Goal: Information Seeking & Learning: Learn about a topic

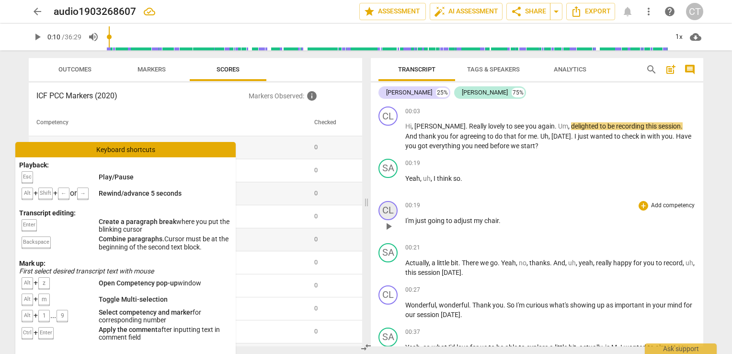
click at [387, 208] on div "CL" at bounding box center [388, 210] width 19 height 19
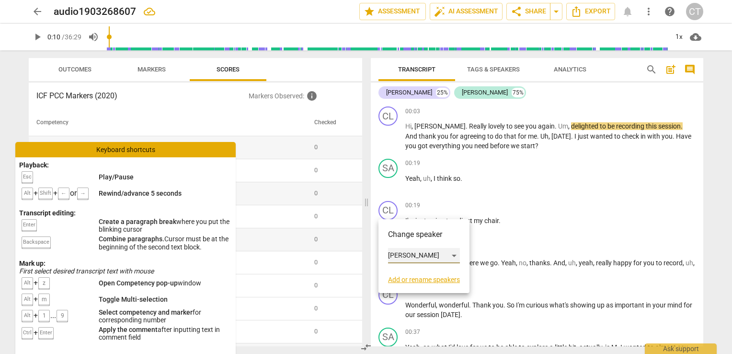
click at [456, 255] on div "[PERSON_NAME]" at bounding box center [424, 255] width 72 height 15
click at [436, 274] on li "[PERSON_NAME]" at bounding box center [424, 274] width 73 height 18
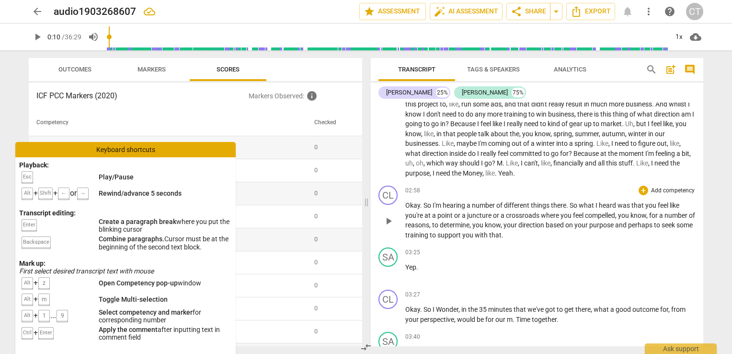
scroll to position [431, 0]
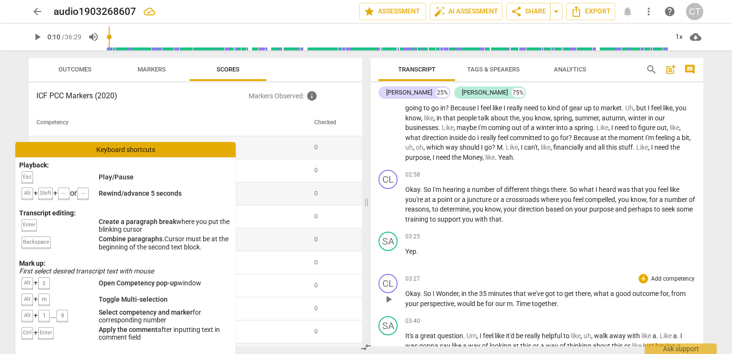
click at [389, 296] on span "play_arrow" at bounding box center [389, 299] width 12 height 12
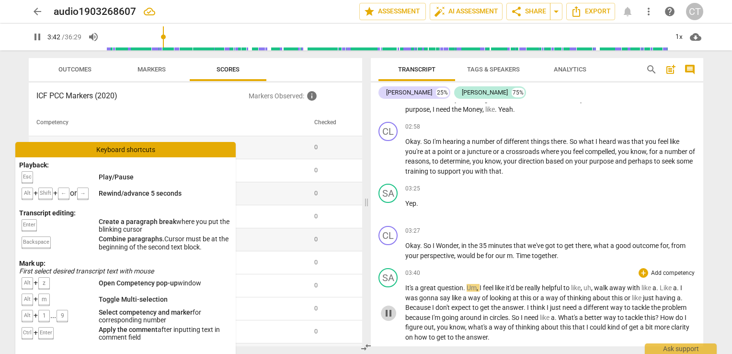
click at [389, 315] on span "pause" at bounding box center [389, 313] width 12 height 12
type input "223"
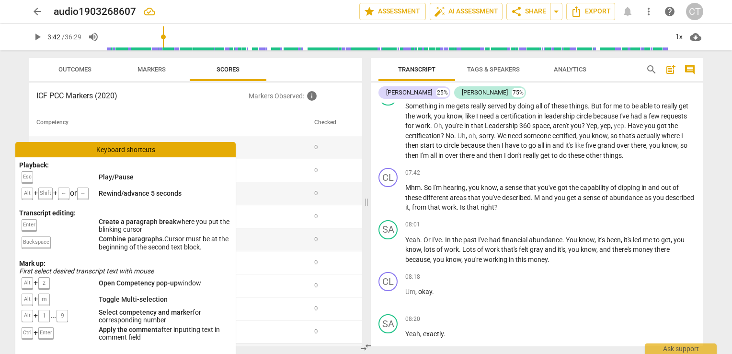
scroll to position [1102, 0]
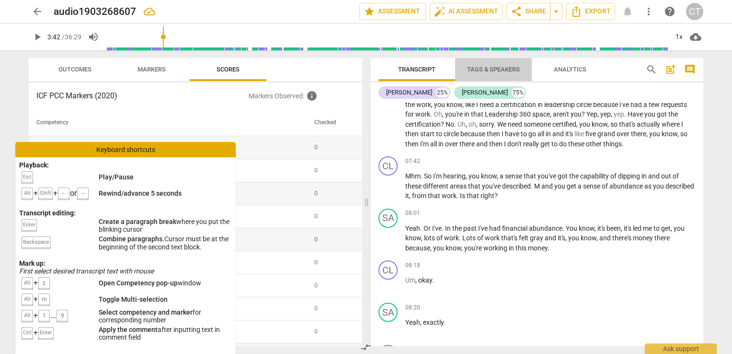
click at [506, 71] on span "Tags & Speakers" at bounding box center [493, 69] width 53 height 7
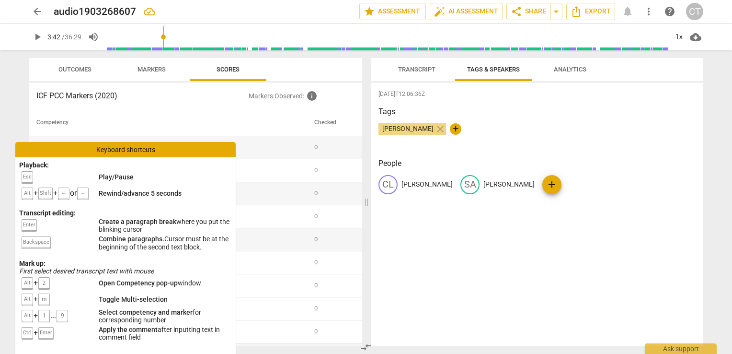
click at [564, 68] on span "Analytics" at bounding box center [570, 69] width 33 height 7
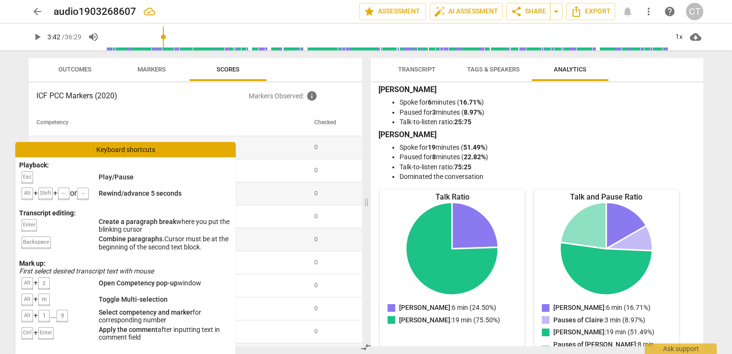
scroll to position [0, 0]
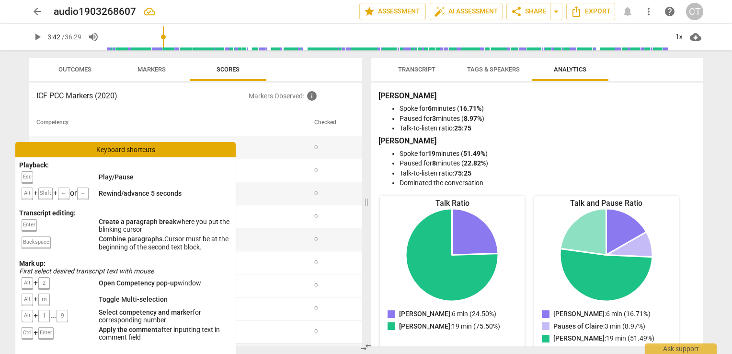
click at [498, 69] on span "Tags & Speakers" at bounding box center [493, 69] width 53 height 7
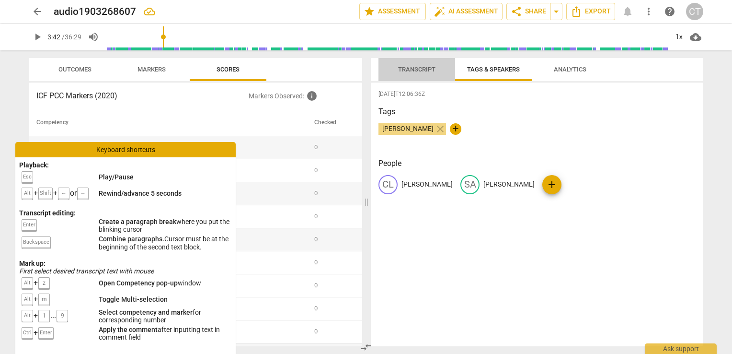
click at [429, 71] on span "Transcript" at bounding box center [416, 69] width 37 height 7
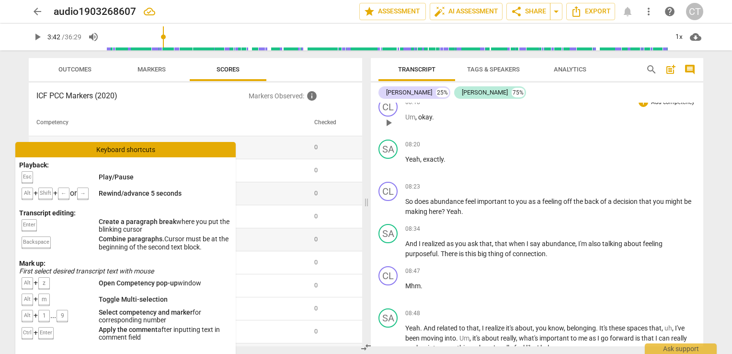
scroll to position [1294, 0]
